Goal: Information Seeking & Learning: Learn about a topic

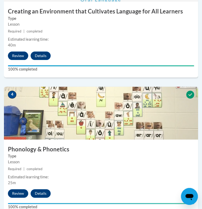
scroll to position [503, 0]
click at [102, 34] on div "3 Creating an Environment that Cultivates Language for All Learners Type Lesson…" at bounding box center [101, 13] width 194 height 128
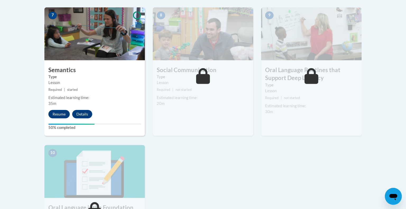
scroll to position [461, 0]
click at [57, 114] on button "Resume" at bounding box center [58, 114] width 21 height 8
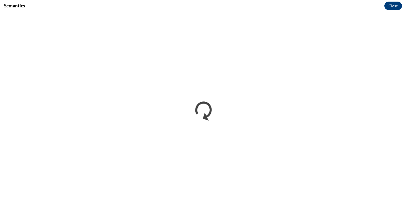
scroll to position [0, 0]
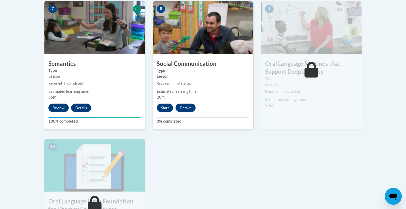
scroll to position [464, 0]
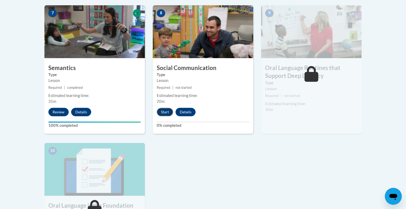
click at [163, 112] on button "Start" at bounding box center [165, 112] width 16 height 8
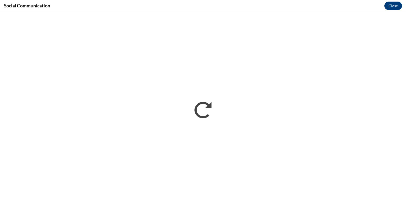
scroll to position [0, 0]
